Goal: Transaction & Acquisition: Purchase product/service

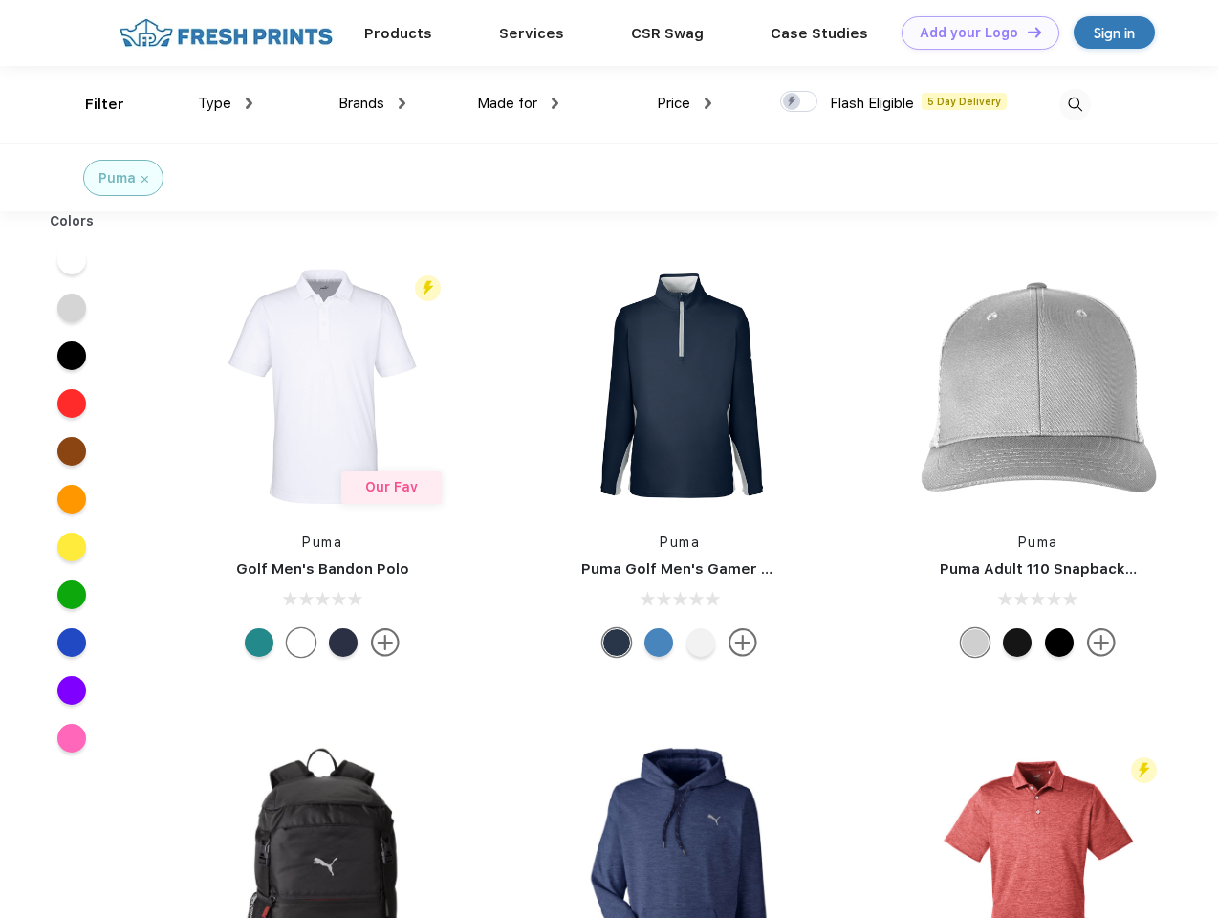
click at [973, 33] on link "Add your Logo Design Tool" at bounding box center [981, 32] width 158 height 33
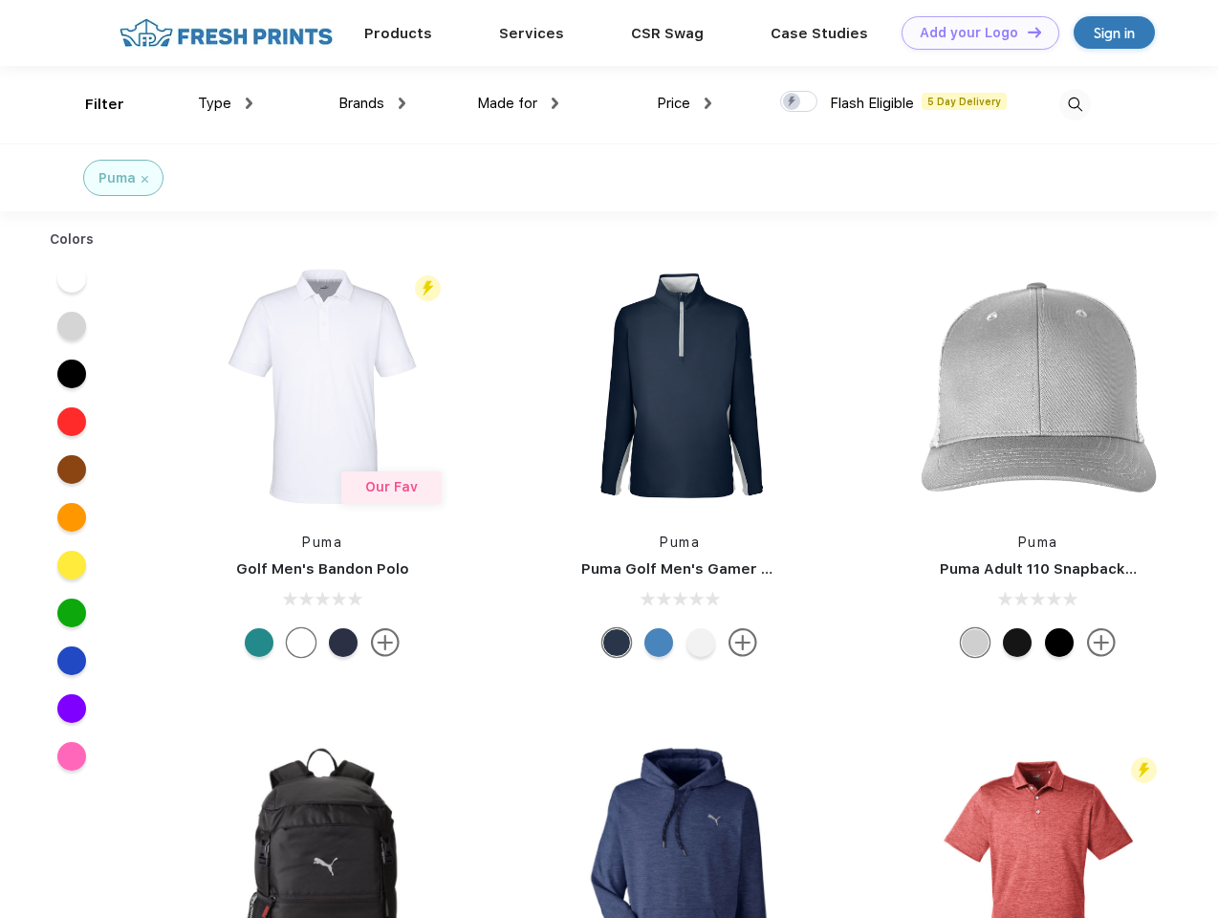
click at [0, 0] on div "Design Tool" at bounding box center [0, 0] width 0 height 0
click at [1026, 32] on link "Add your Logo Design Tool" at bounding box center [981, 32] width 158 height 33
click at [92, 104] on div "Filter" at bounding box center [104, 105] width 39 height 22
click at [226, 103] on span "Type" at bounding box center [214, 103] width 33 height 17
click at [372, 103] on span "Brands" at bounding box center [361, 103] width 46 height 17
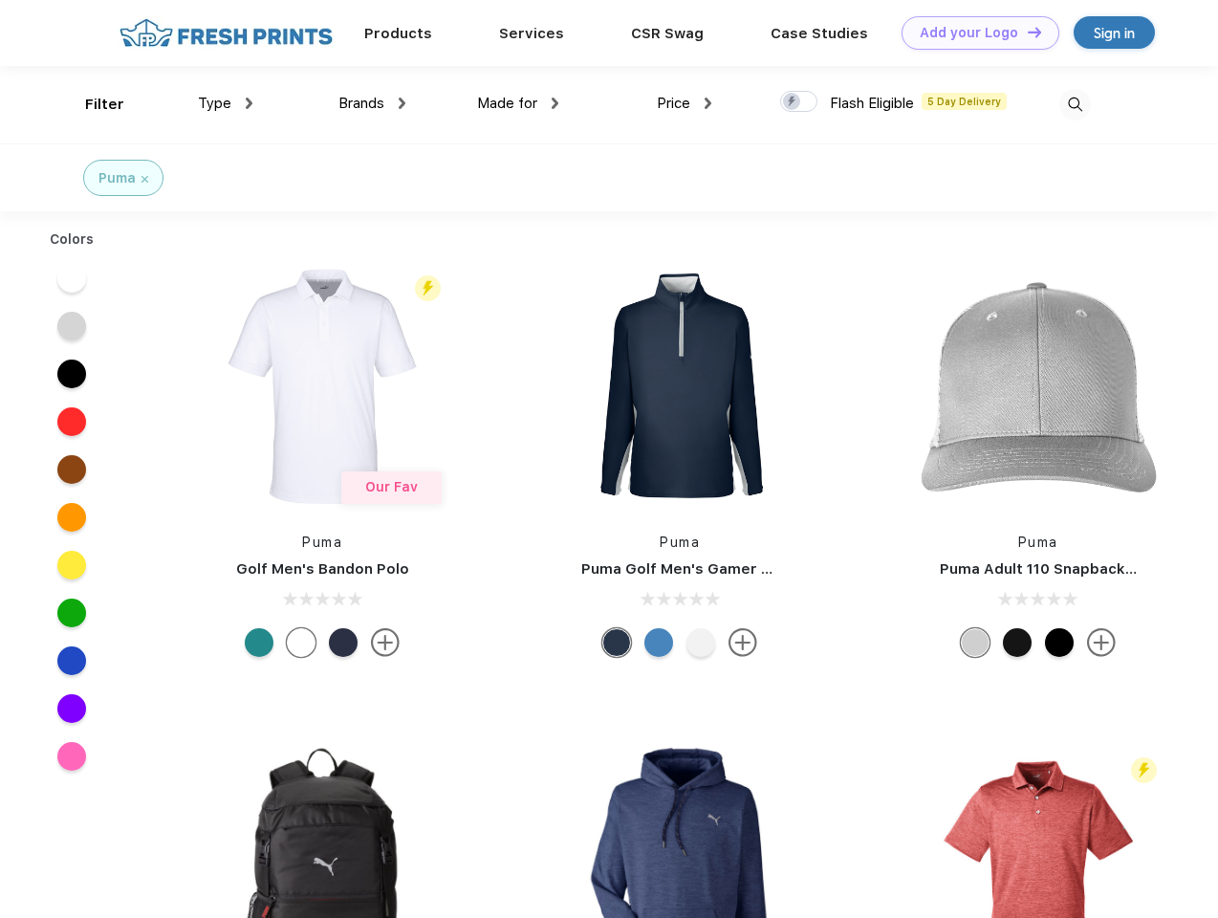
click at [518, 103] on span "Made for" at bounding box center [507, 103] width 60 height 17
click at [685, 103] on span "Price" at bounding box center [673, 103] width 33 height 17
click at [799, 102] on div at bounding box center [798, 101] width 37 height 21
click at [793, 102] on input "checkbox" at bounding box center [786, 96] width 12 height 12
click at [1075, 104] on img at bounding box center [1075, 105] width 32 height 32
